Goal: Task Accomplishment & Management: Manage account settings

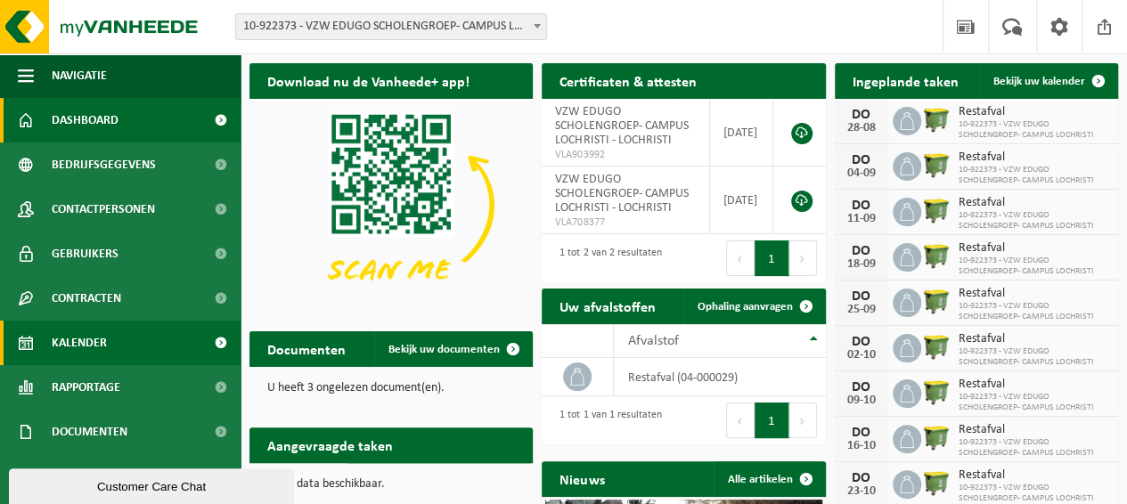
click at [82, 340] on span "Kalender" at bounding box center [79, 343] width 55 height 45
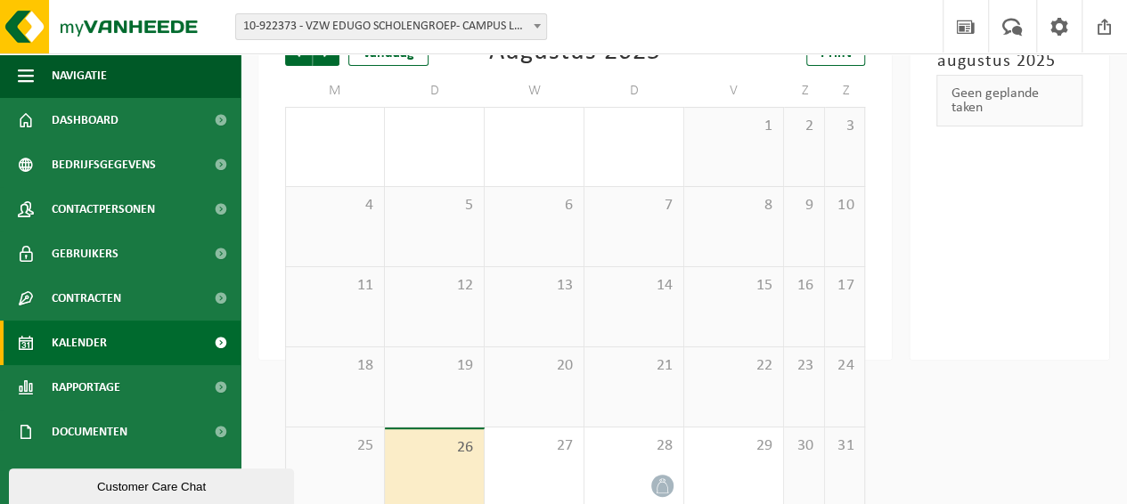
scroll to position [156, 0]
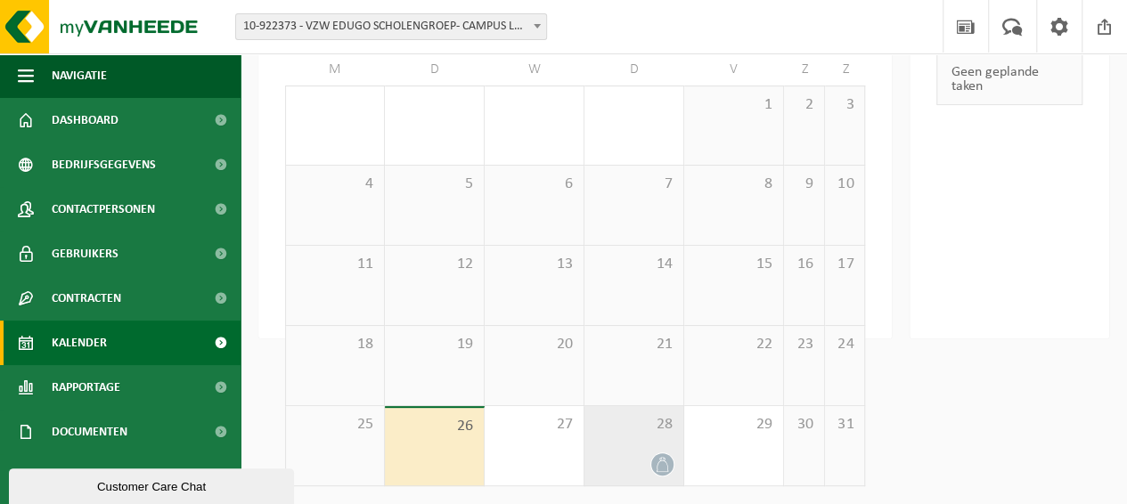
click at [667, 470] on icon at bounding box center [662, 464] width 15 height 15
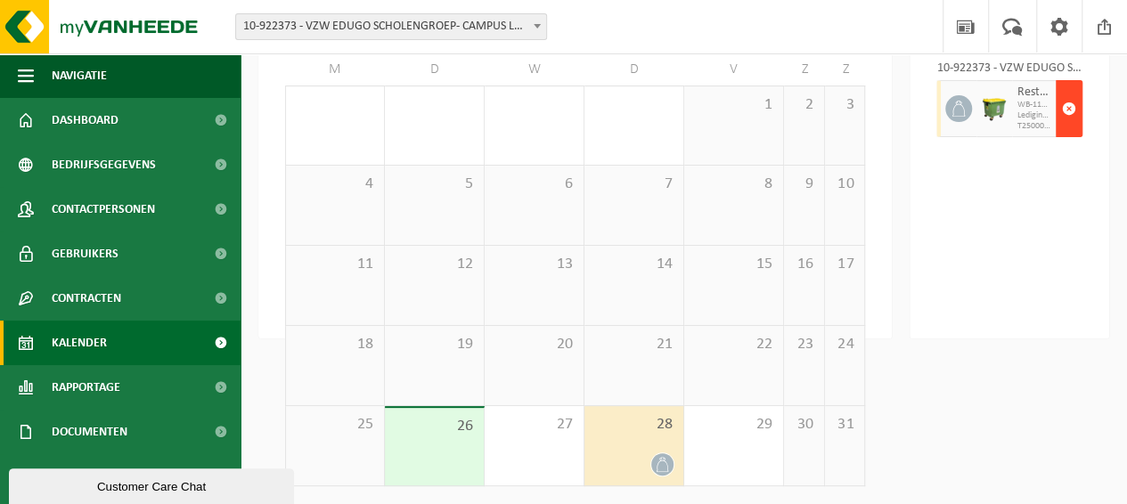
click at [1076, 113] on span "button" at bounding box center [1069, 109] width 14 height 36
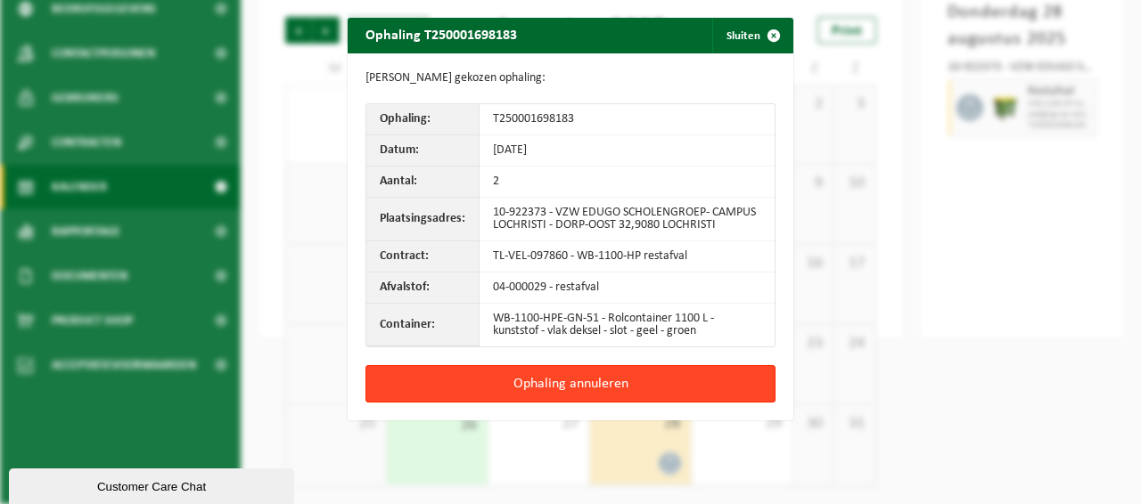
click at [560, 381] on button "Ophaling annuleren" at bounding box center [570, 383] width 410 height 37
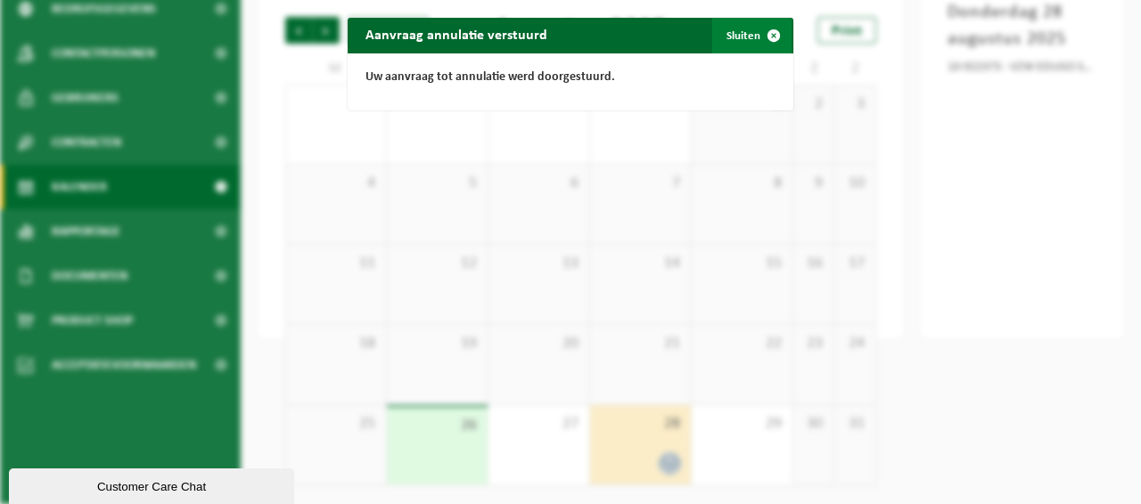
click at [740, 33] on button "Sluiten" at bounding box center [751, 36] width 79 height 36
